Goal: Information Seeking & Learning: Learn about a topic

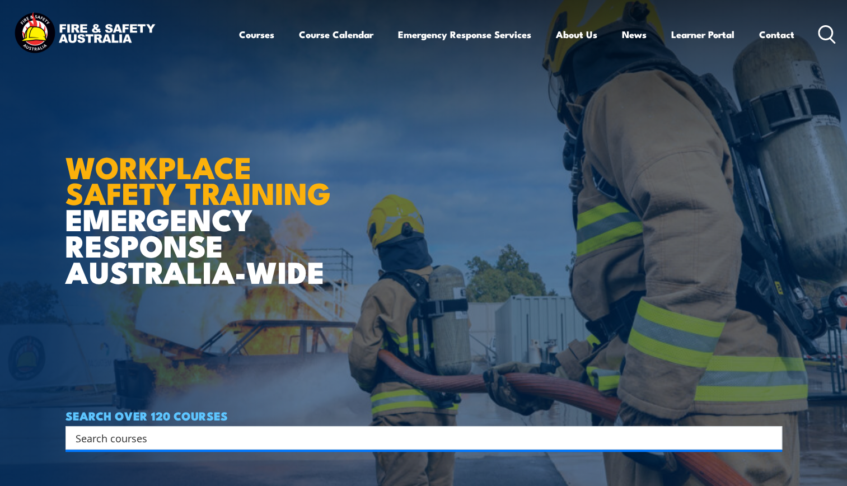
click at [249, 435] on input "Search input" at bounding box center [417, 438] width 682 height 17
type input "lv rescue"
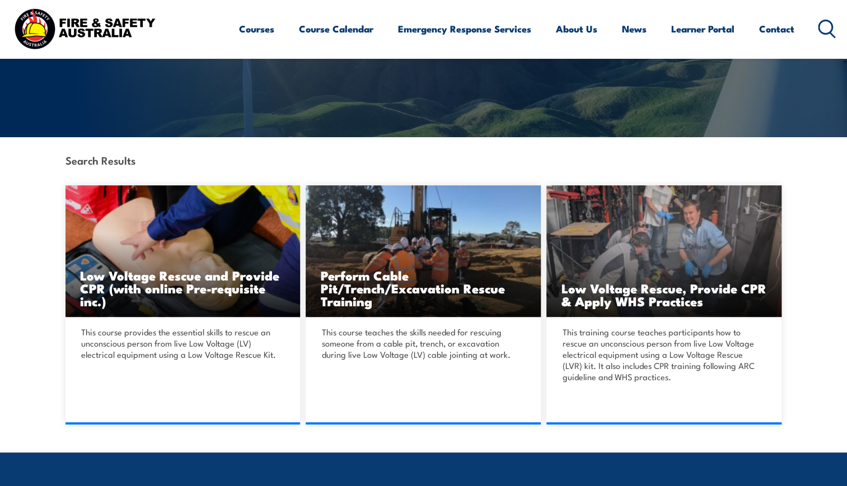
scroll to position [200, 0]
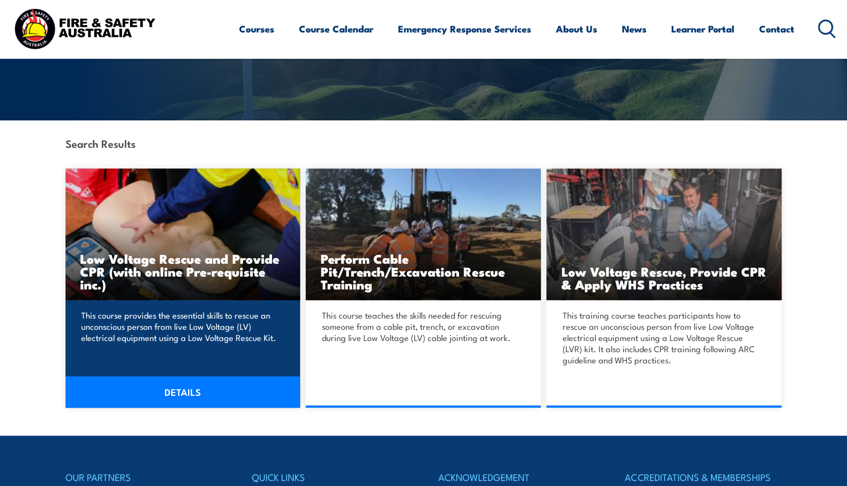
click at [165, 391] on link "DETAILS" at bounding box center [183, 391] width 235 height 31
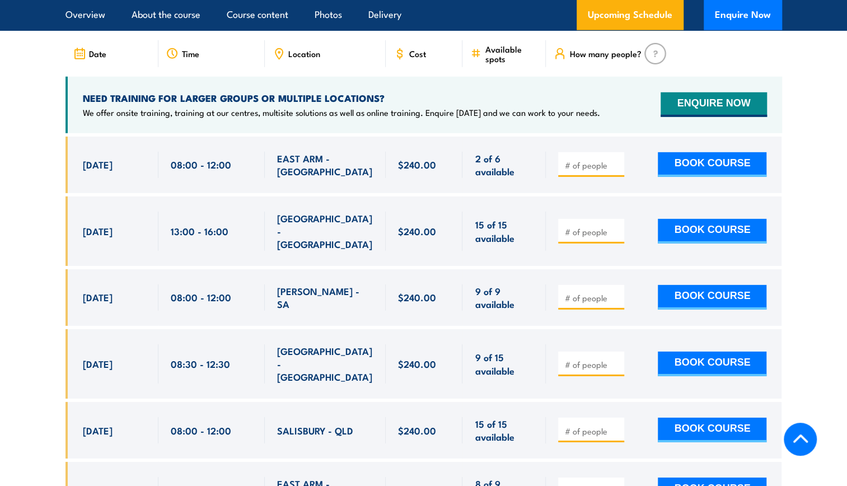
scroll to position [1717, 0]
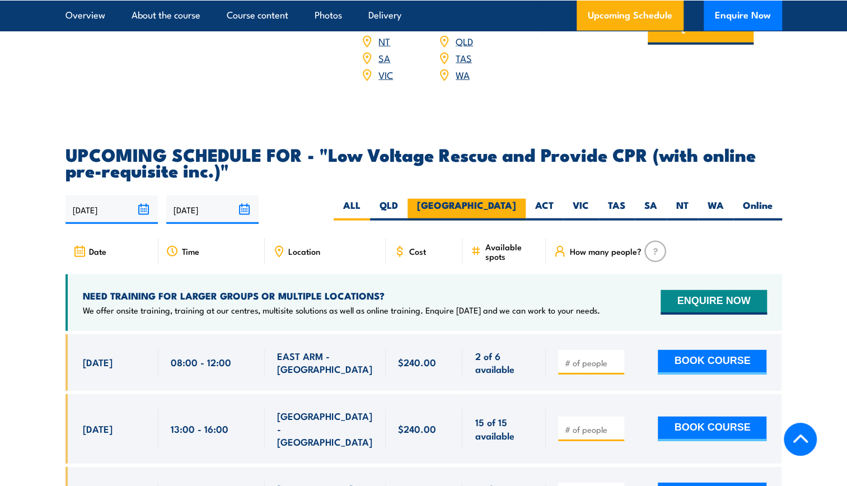
click at [502, 199] on label "[GEOGRAPHIC_DATA]" at bounding box center [467, 210] width 118 height 22
click at [516, 199] on input "[GEOGRAPHIC_DATA]" at bounding box center [519, 202] width 7 height 7
radio input "true"
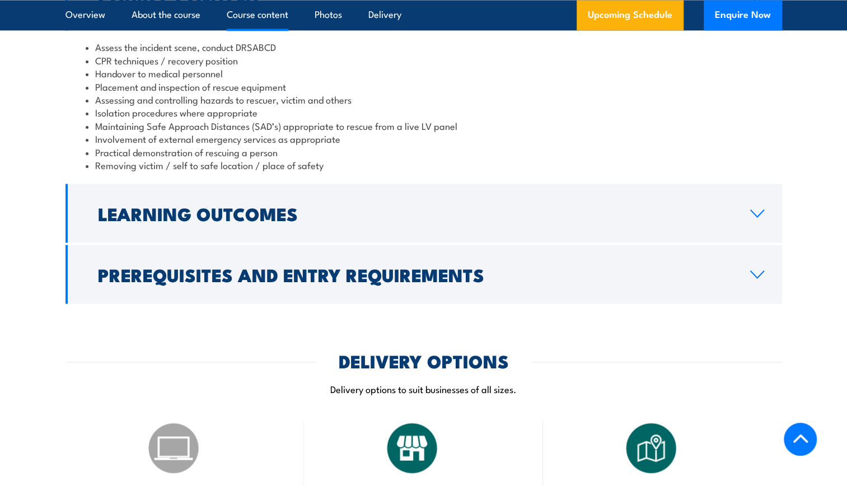
scroll to position [1071, 0]
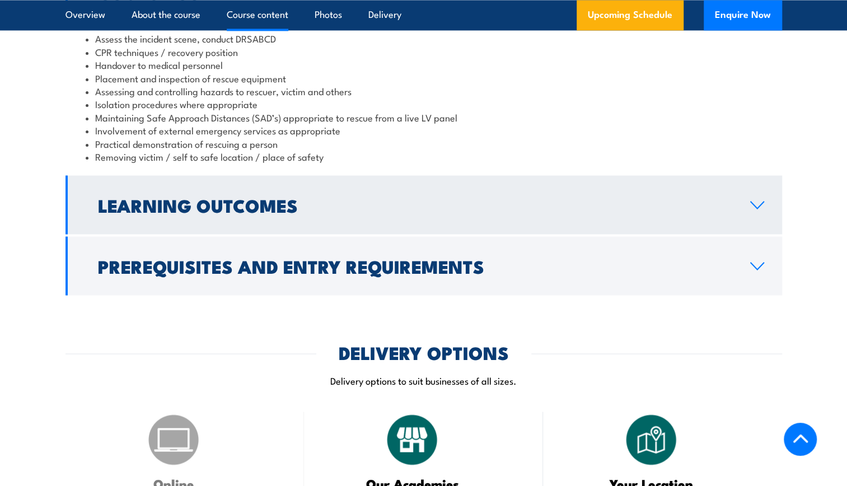
click at [766, 199] on link "Learning Outcomes" at bounding box center [424, 204] width 717 height 59
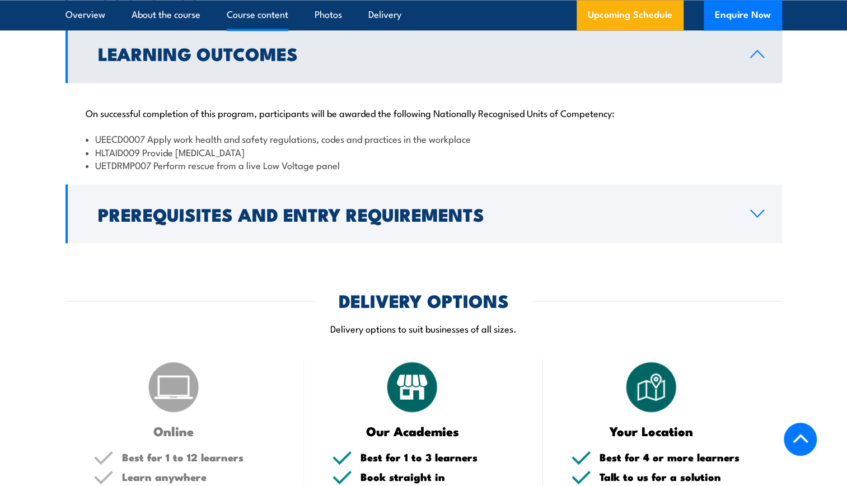
click at [844, 197] on section "Course Content Assess the incident scene, conduct DRSABCD CPR techniques / reco…" at bounding box center [423, 102] width 847 height 279
drag, startPoint x: 844, startPoint y: 197, endPoint x: 846, endPoint y: 216, distance: 18.6
click at [846, 216] on section "Course Content Assess the incident scene, conduct DRSABCD CPR techniques / reco…" at bounding box center [423, 102] width 847 height 279
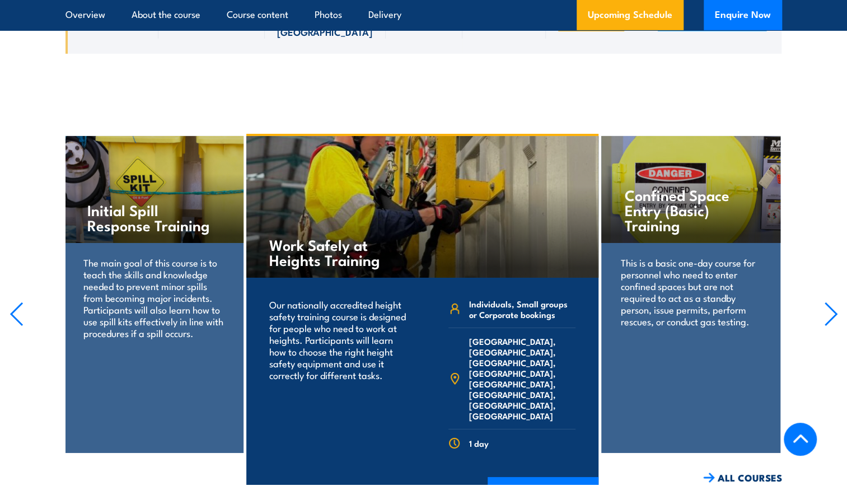
scroll to position [2231, 0]
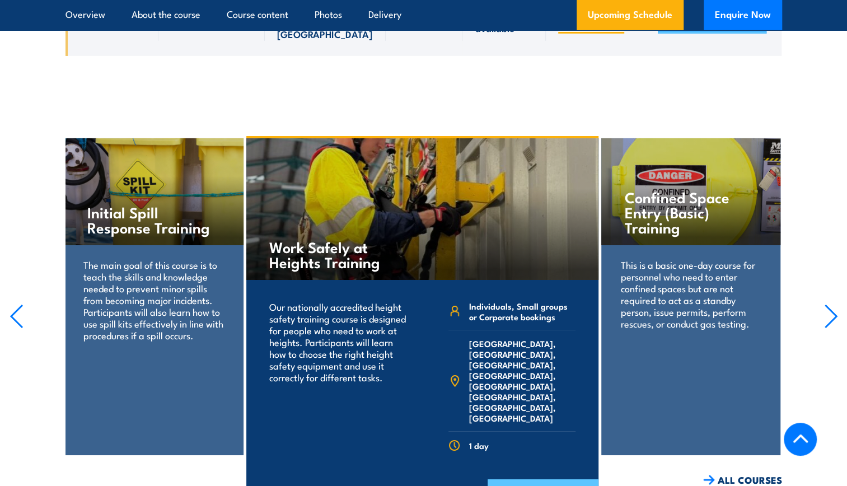
click at [577, 479] on link "COURSE DETAILS" at bounding box center [543, 493] width 111 height 29
